Goal: Task Accomplishment & Management: Manage account settings

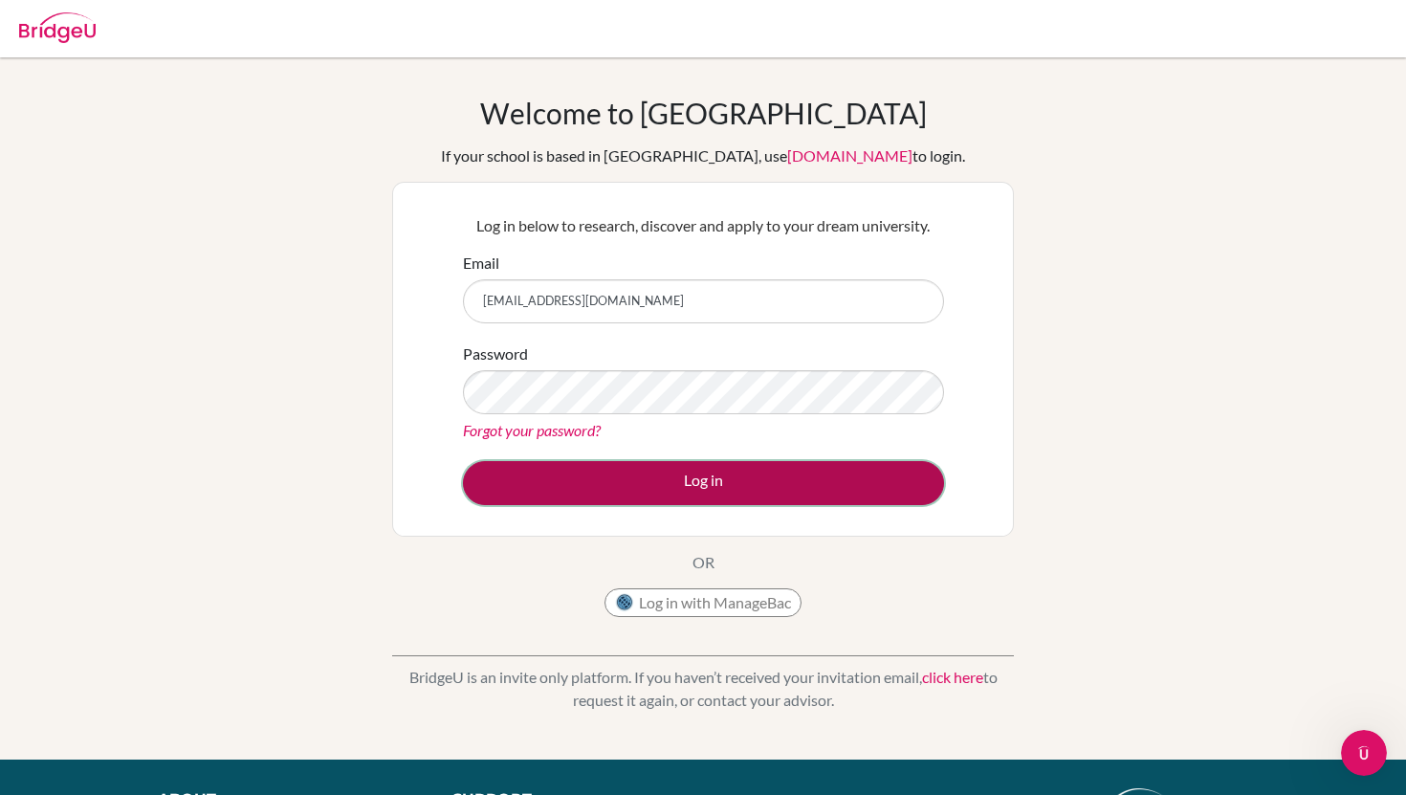
click at [696, 470] on button "Log in" at bounding box center [703, 483] width 481 height 44
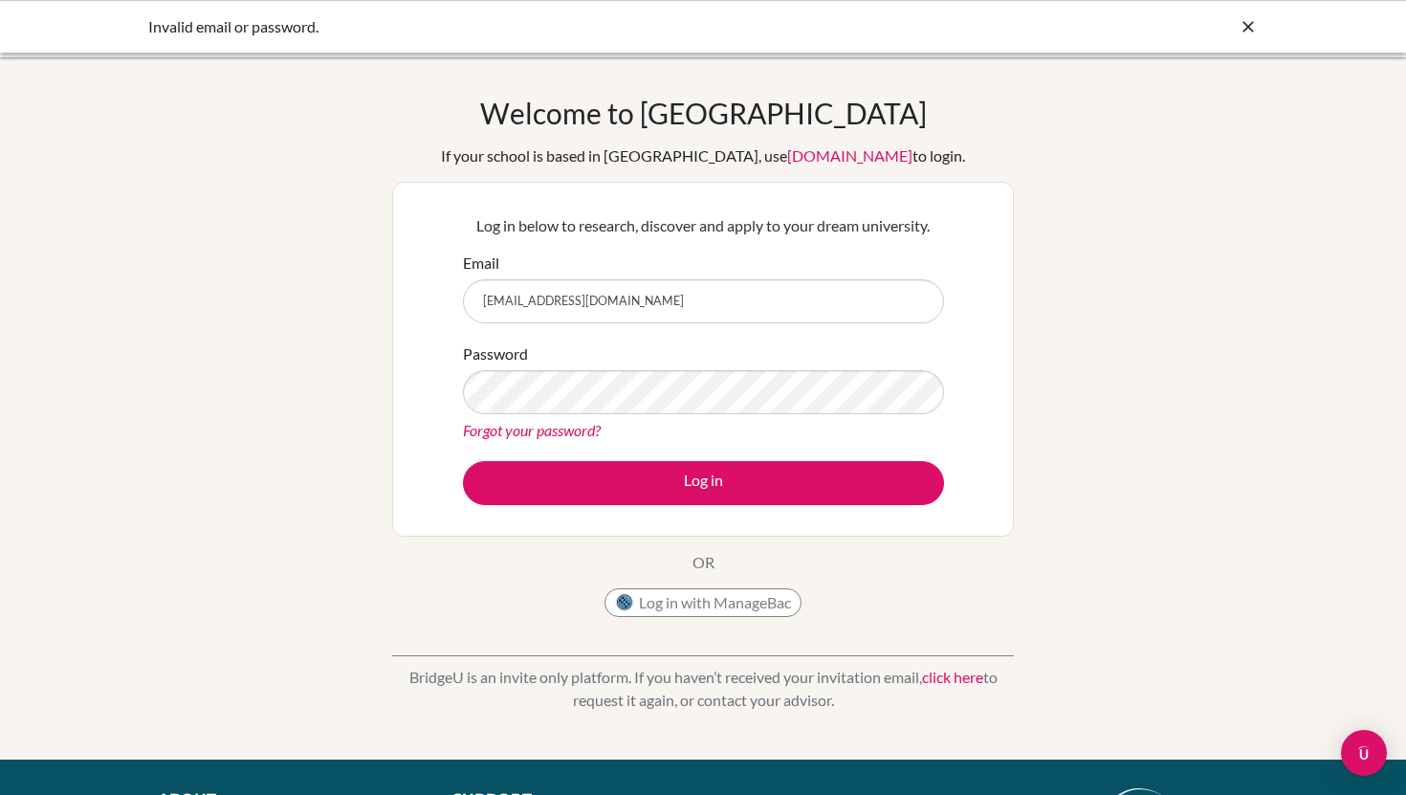
click at [711, 508] on div "Log in below to research, discover and apply to your dream university. Email sd…" at bounding box center [702, 359] width 505 height 315
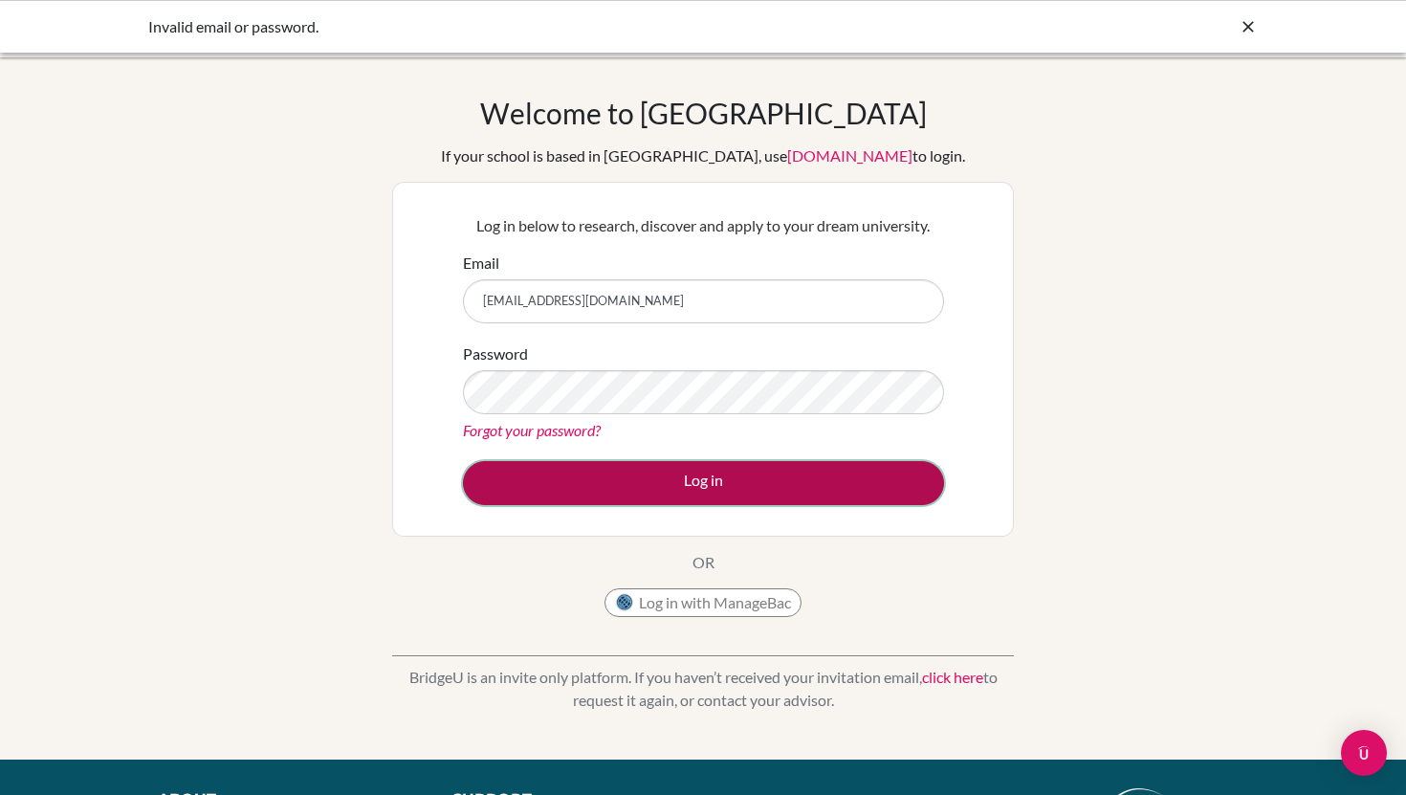
click at [689, 485] on button "Log in" at bounding box center [703, 483] width 481 height 44
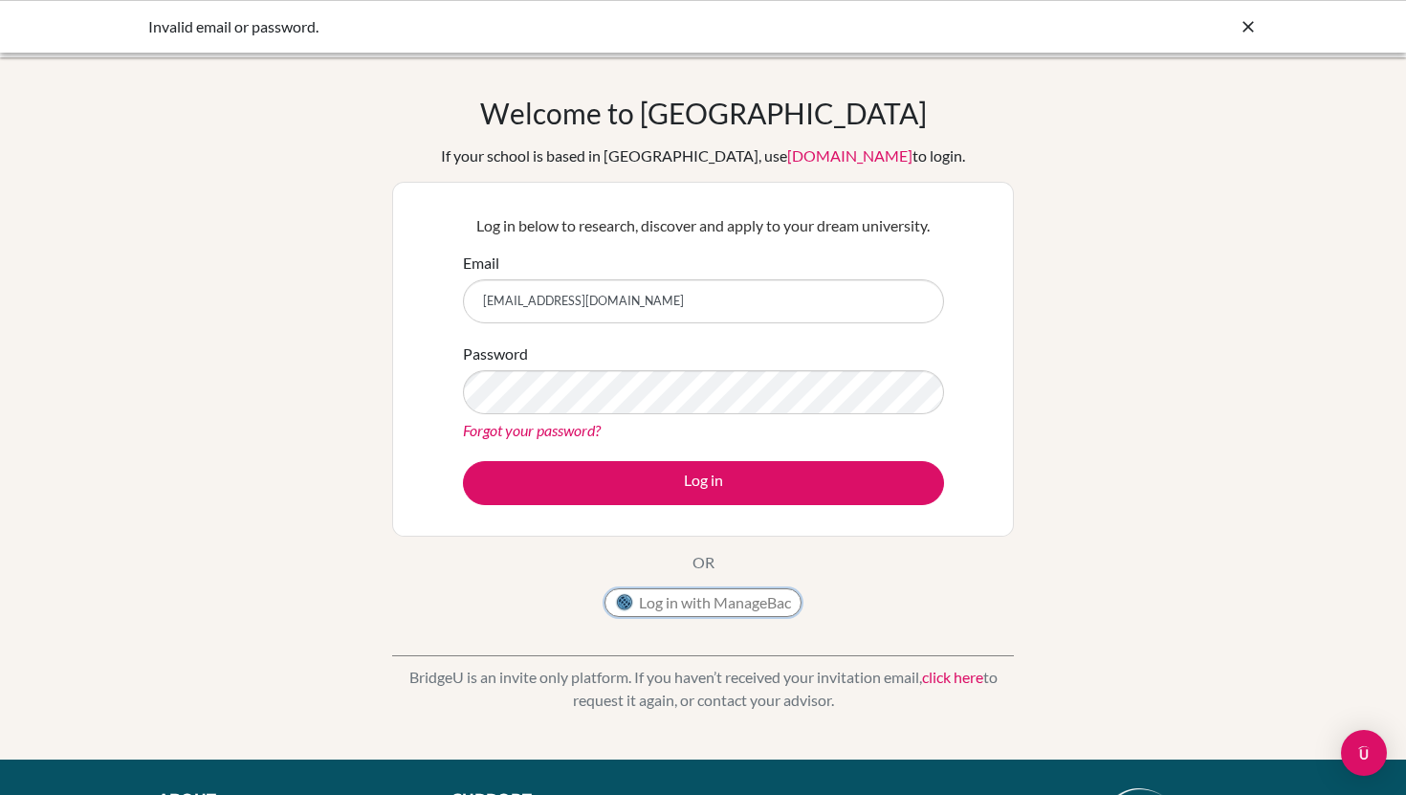
click at [664, 611] on button "Log in with ManageBac" at bounding box center [702, 602] width 197 height 29
